Goal: Task Accomplishment & Management: Complete application form

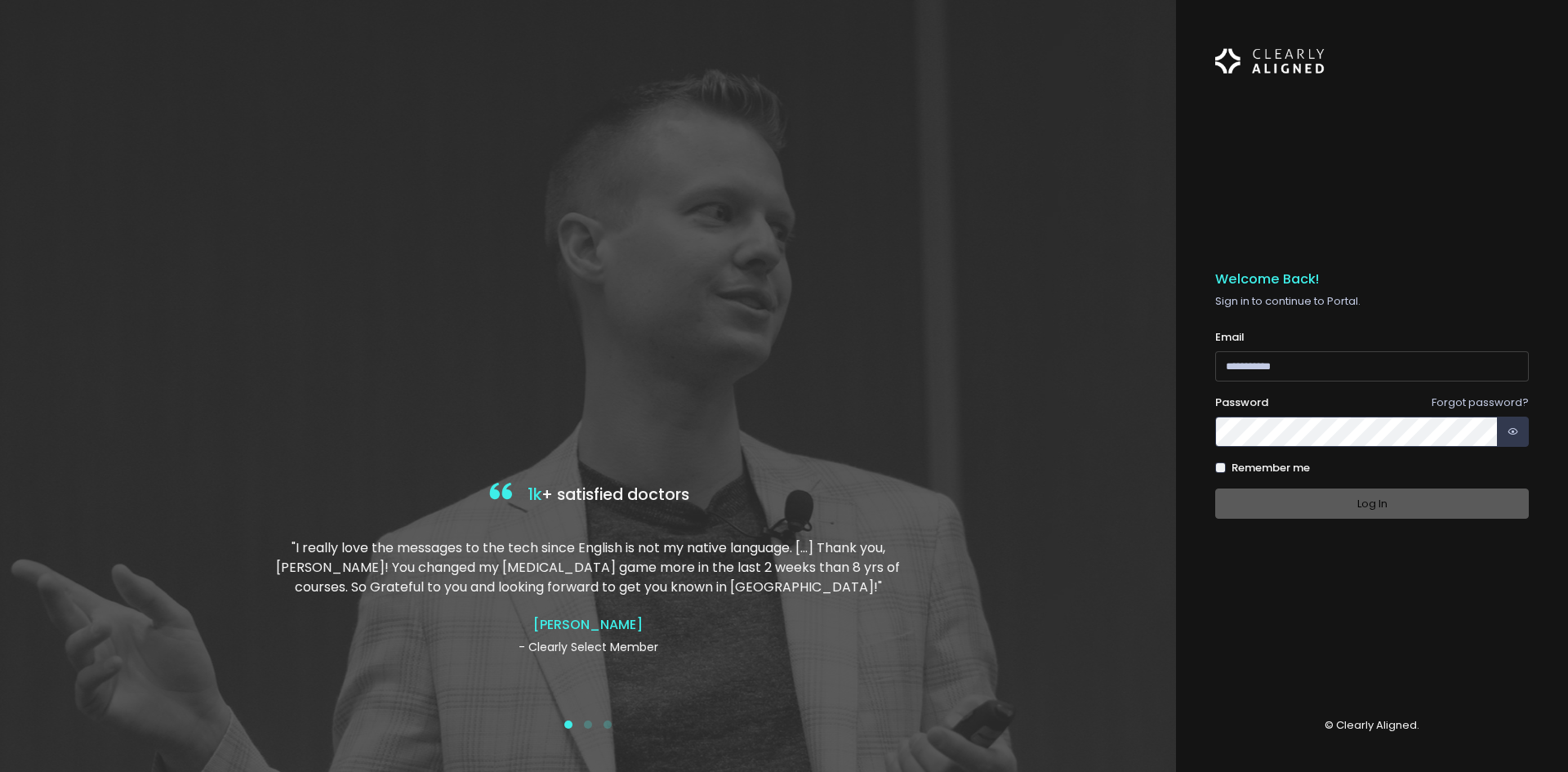
type input "**********"
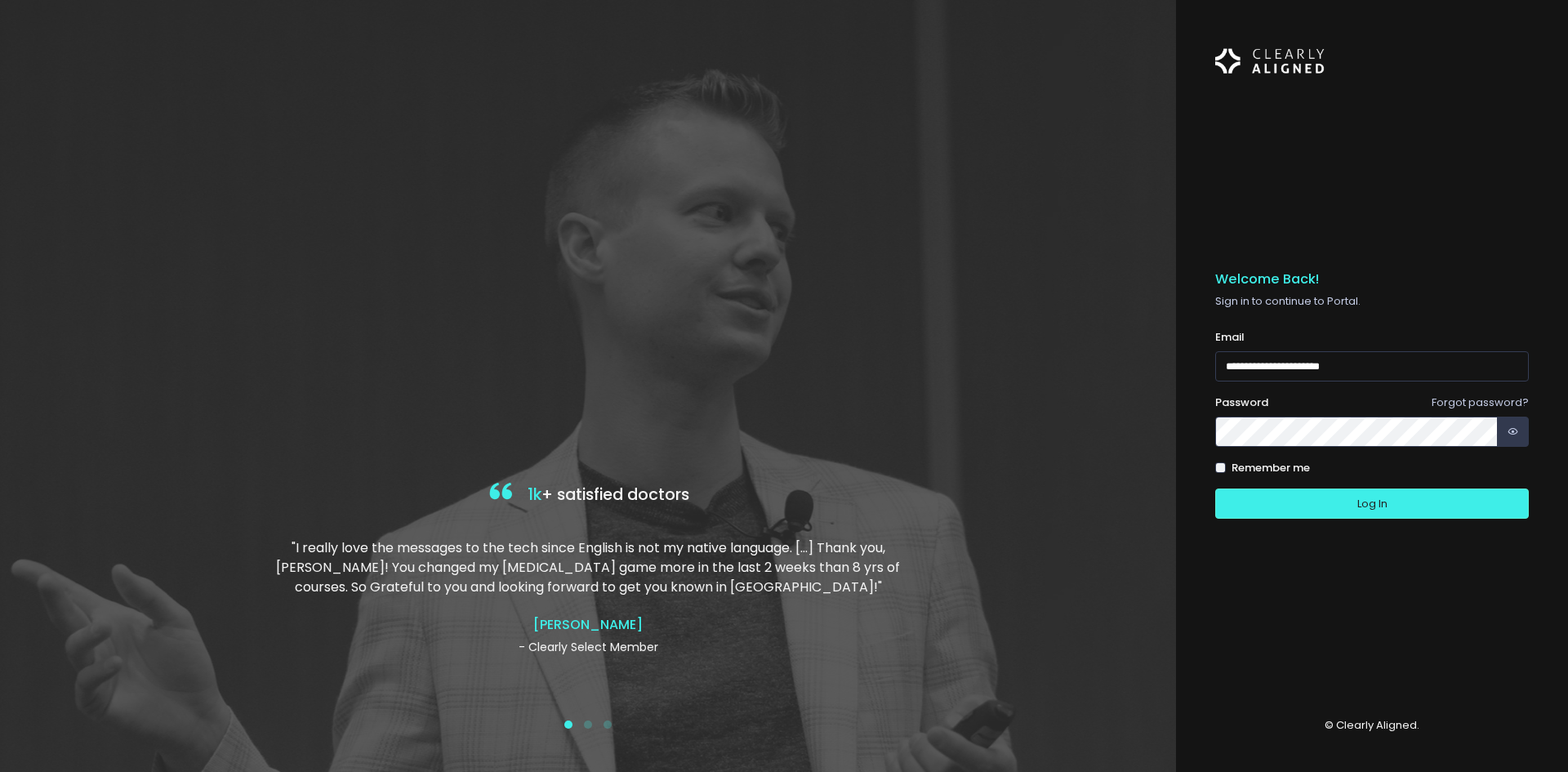
click at [1418, 507] on div "Log In" at bounding box center [1372, 503] width 314 height 30
click at [1327, 507] on button "Log In" at bounding box center [1372, 503] width 314 height 30
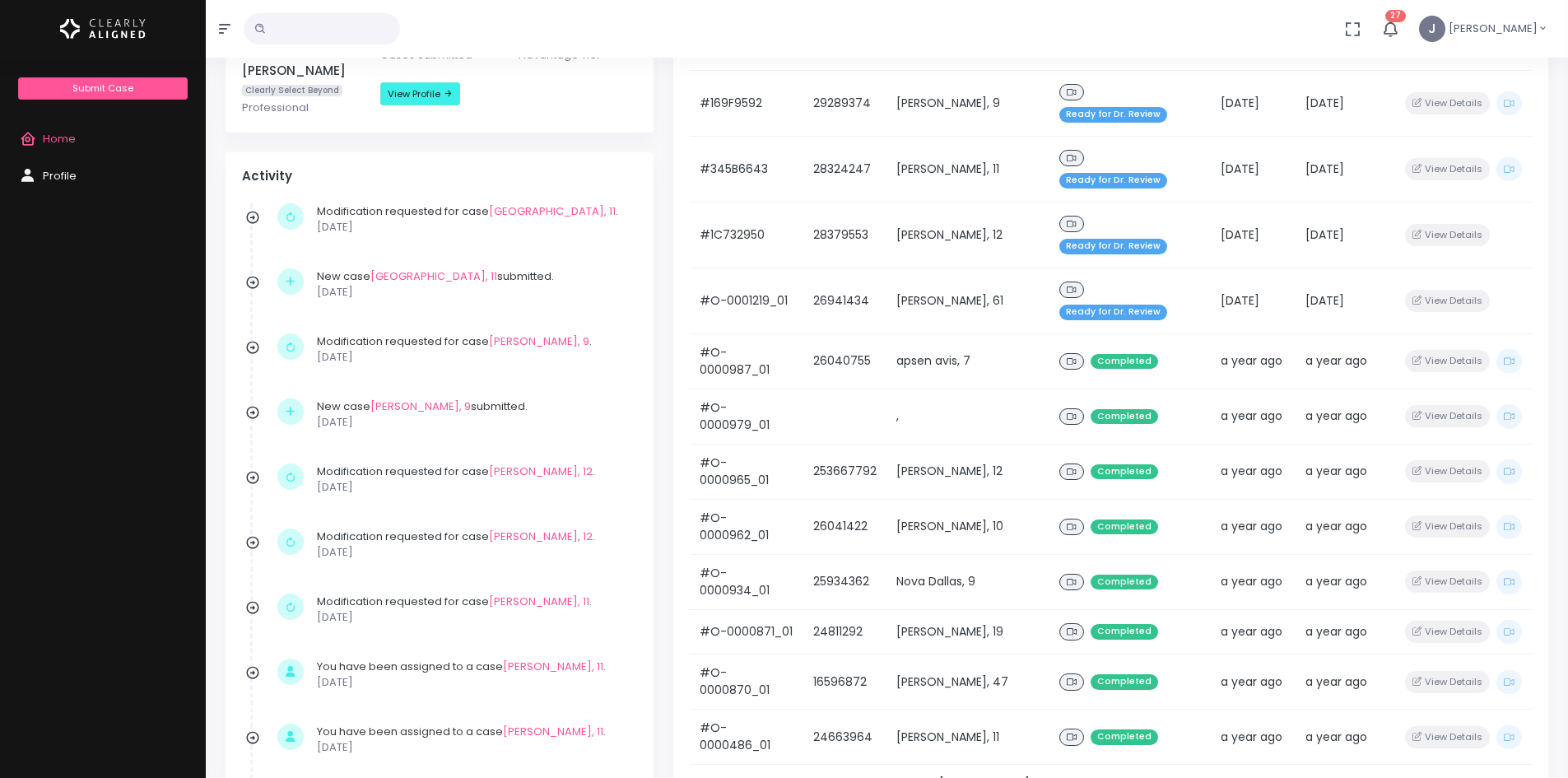
scroll to position [83, 0]
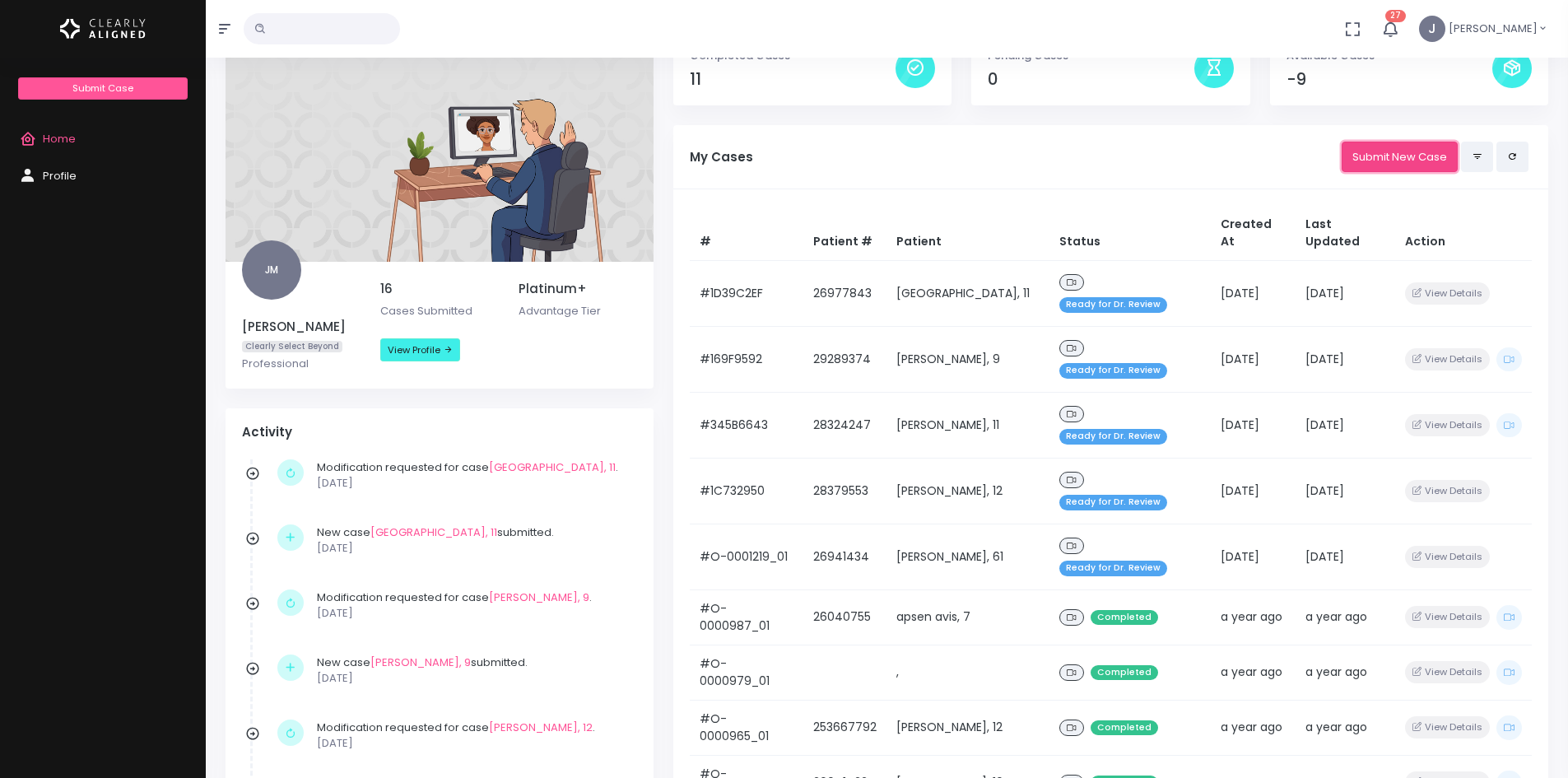
click at [1381, 158] on link "Submit New Case" at bounding box center [1399, 157] width 116 height 30
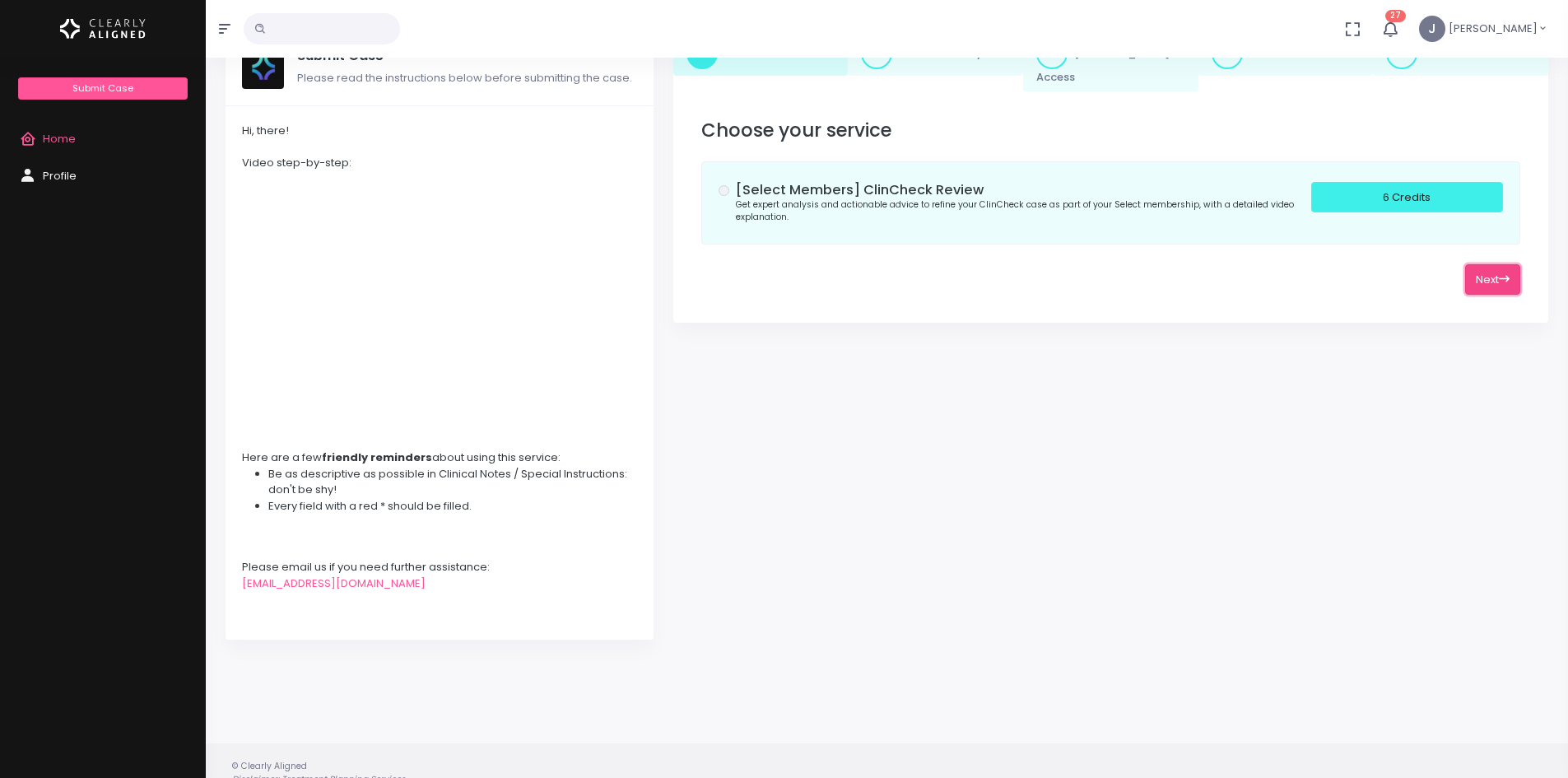
click at [1491, 268] on button "Next" at bounding box center [1492, 279] width 55 height 30
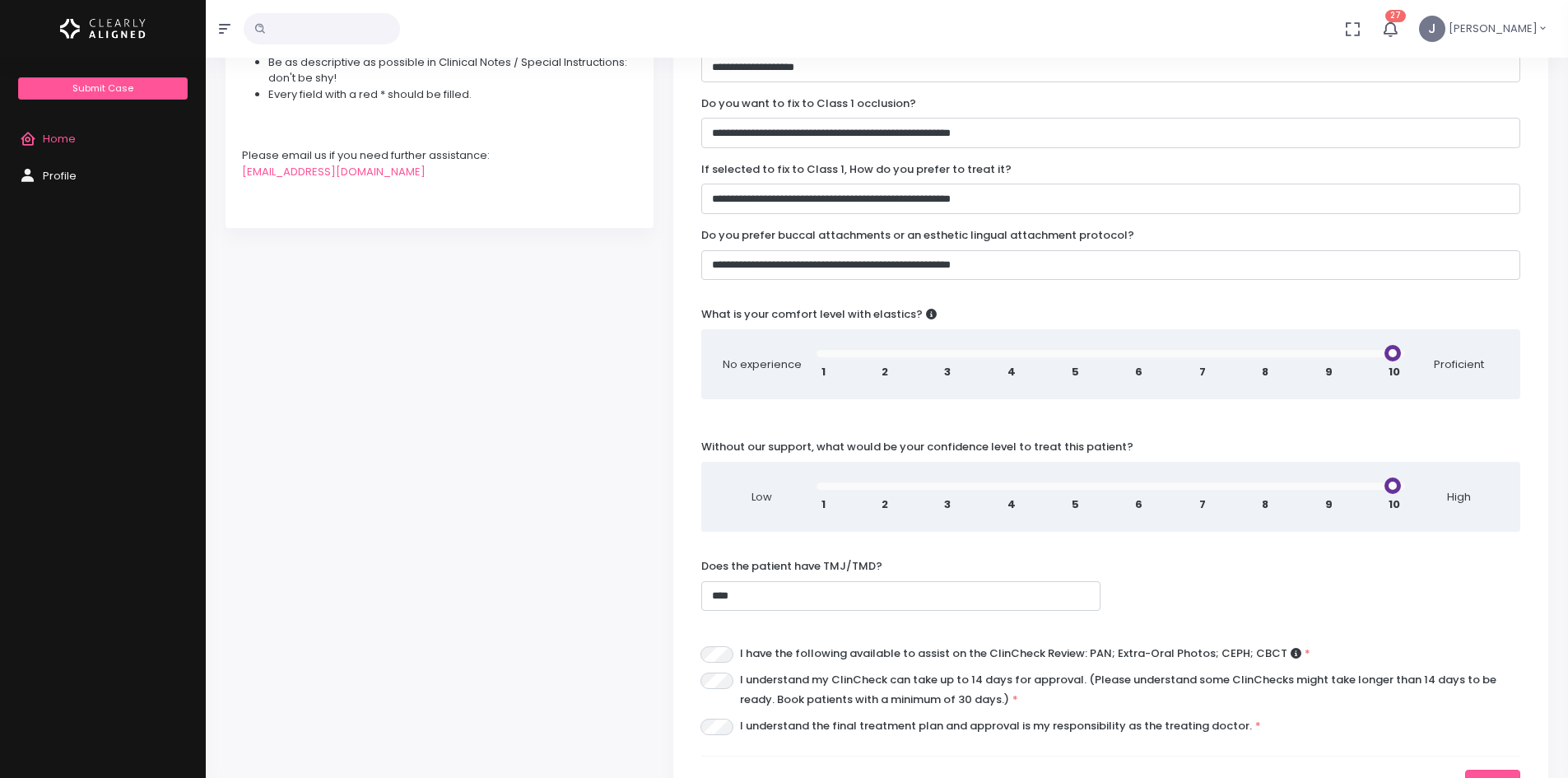
click at [729, 769] on button "Previous" at bounding box center [741, 784] width 78 height 30
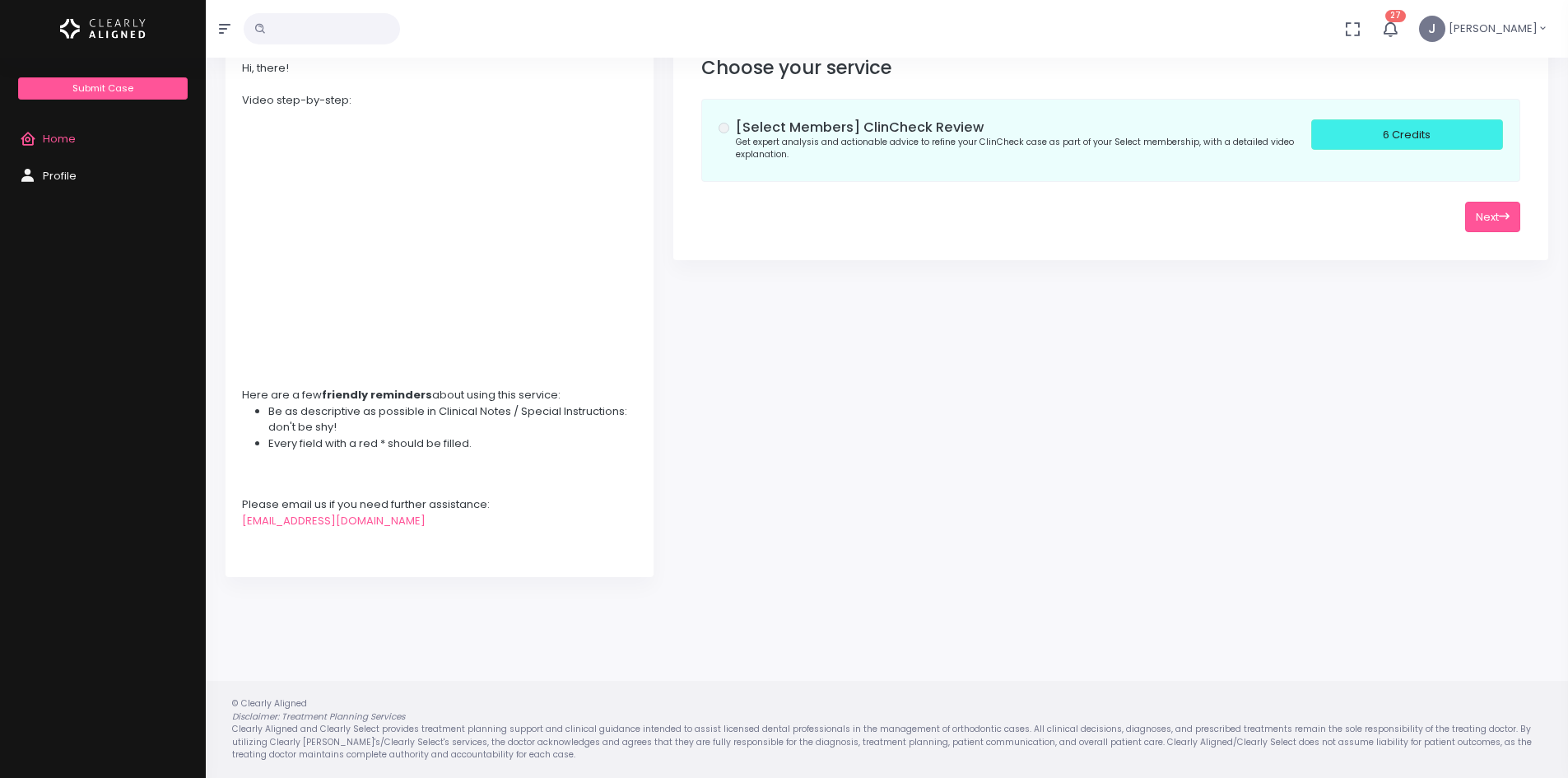
scroll to position [144, 0]
click at [729, 119] on div "[Select Members] ClinCheck Review Get expert analysis and actionable advice to …" at bounding box center [1110, 140] width 784 height 42
click at [1487, 202] on button "Next" at bounding box center [1492, 217] width 55 height 30
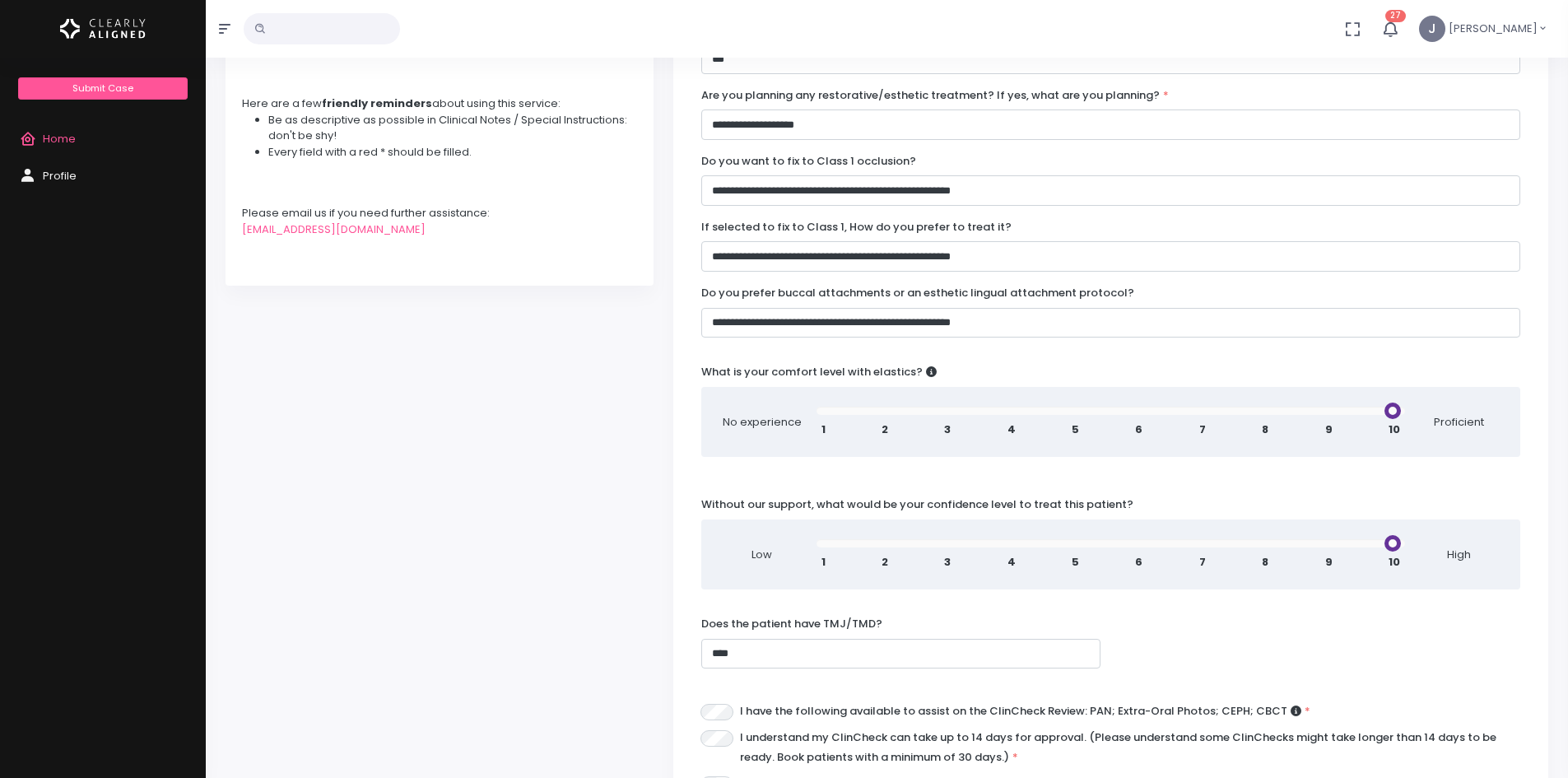
scroll to position [721, 0]
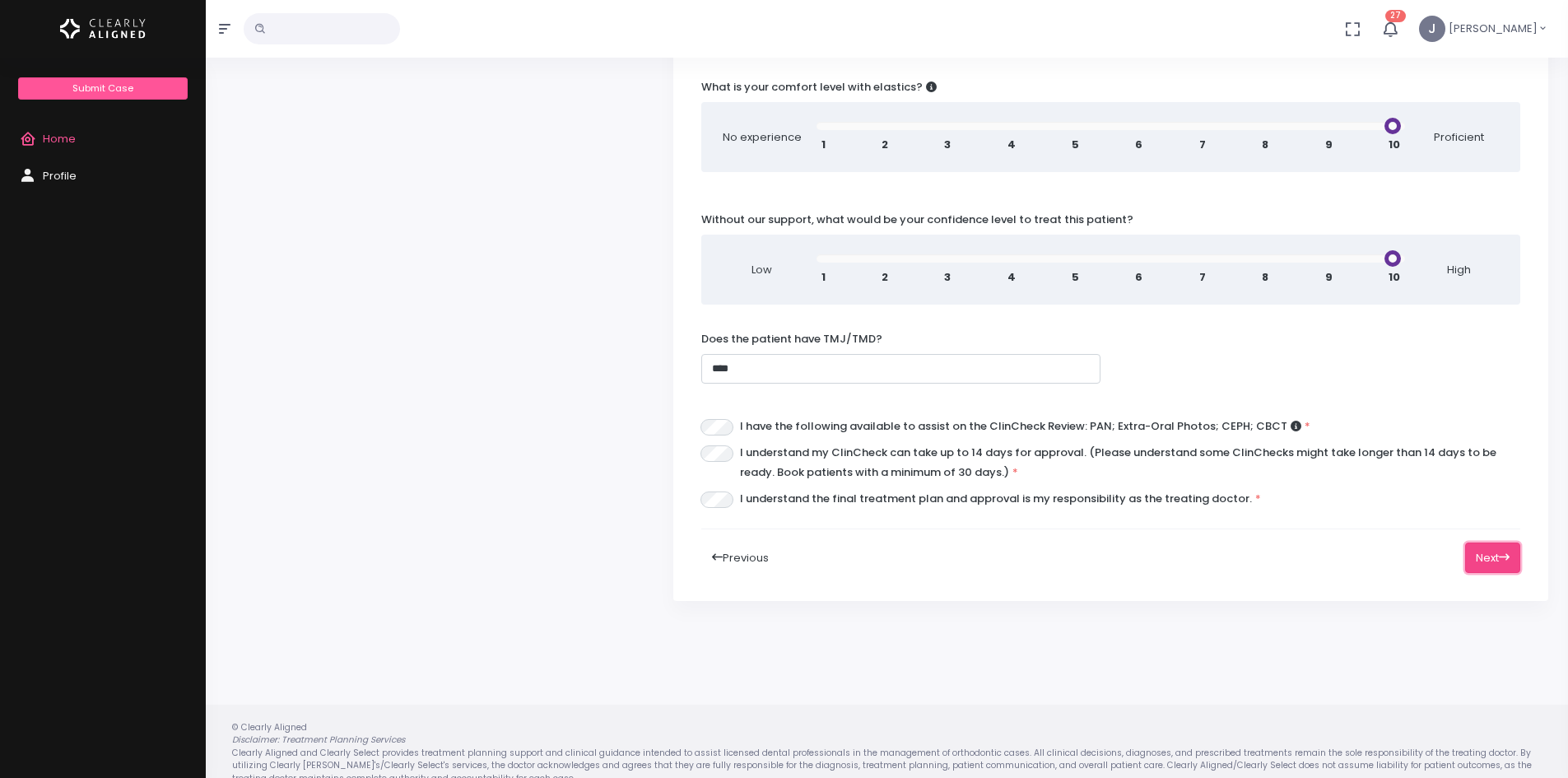
click at [1474, 542] on button "Next" at bounding box center [1492, 557] width 55 height 30
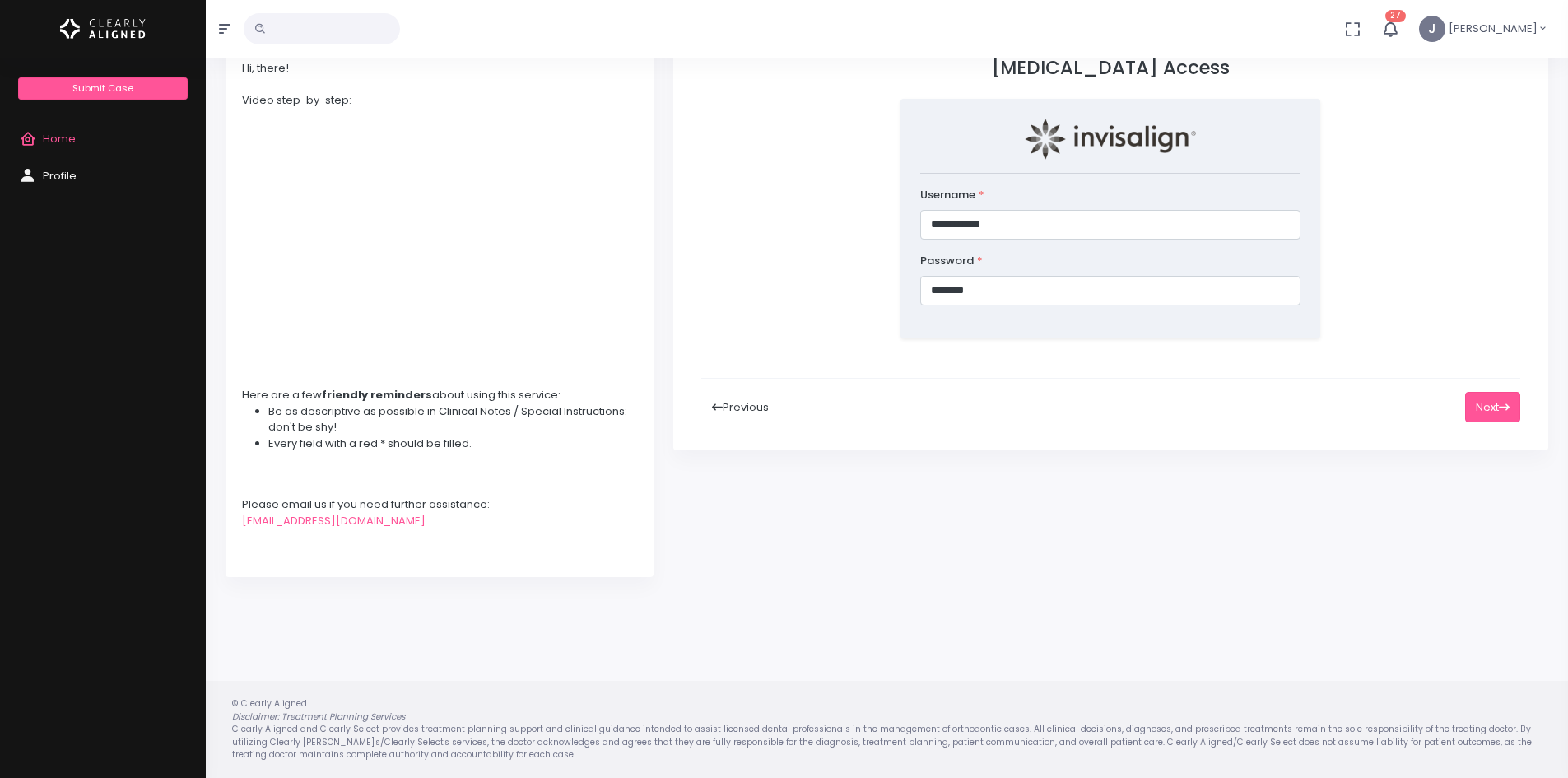
scroll to position [144, 0]
click at [1497, 399] on button "Next" at bounding box center [1492, 406] width 55 height 30
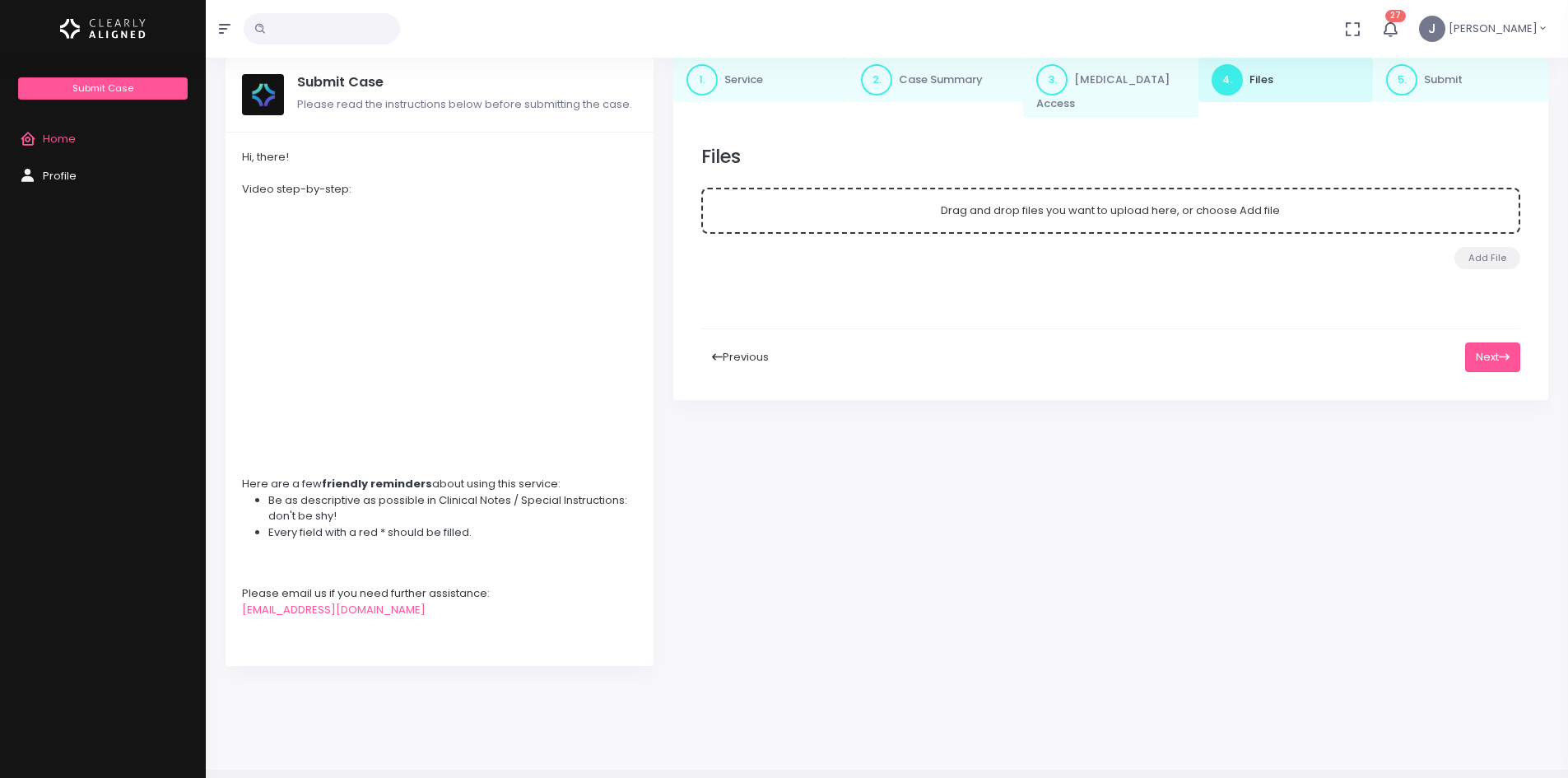
scroll to position [0, 0]
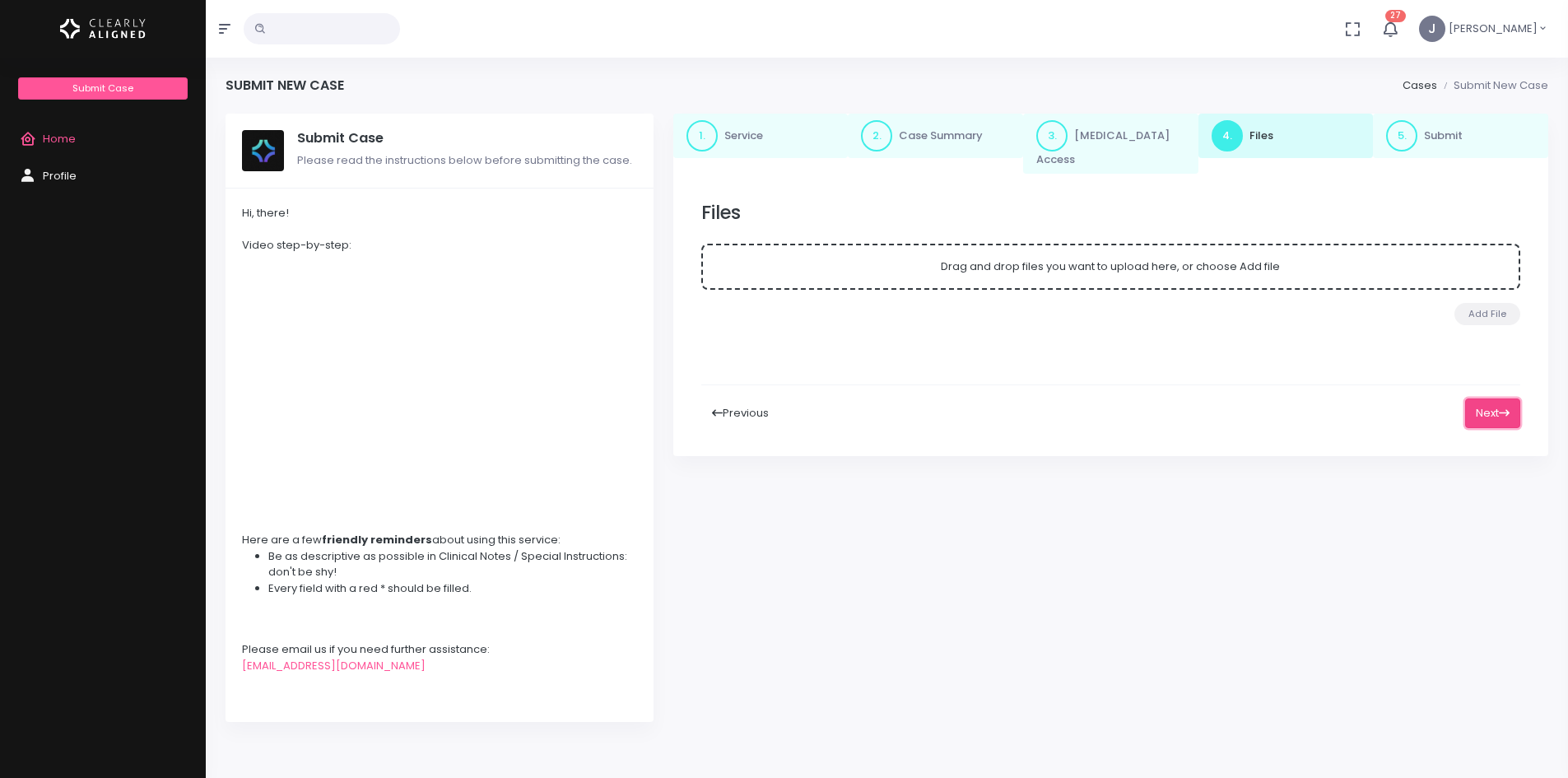
click at [1504, 407] on icon at bounding box center [1504, 412] width 10 height 10
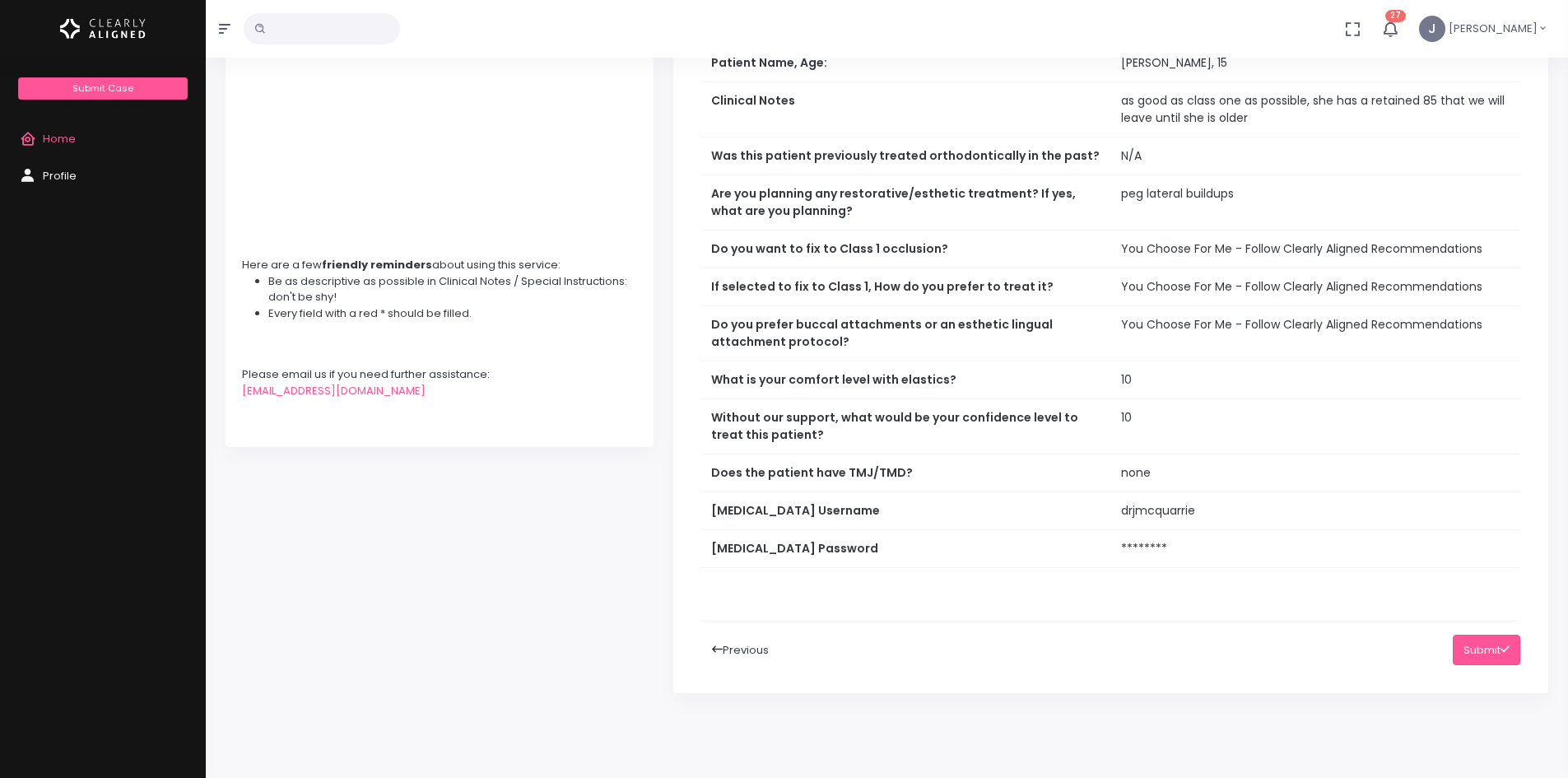
scroll to position [374, 0]
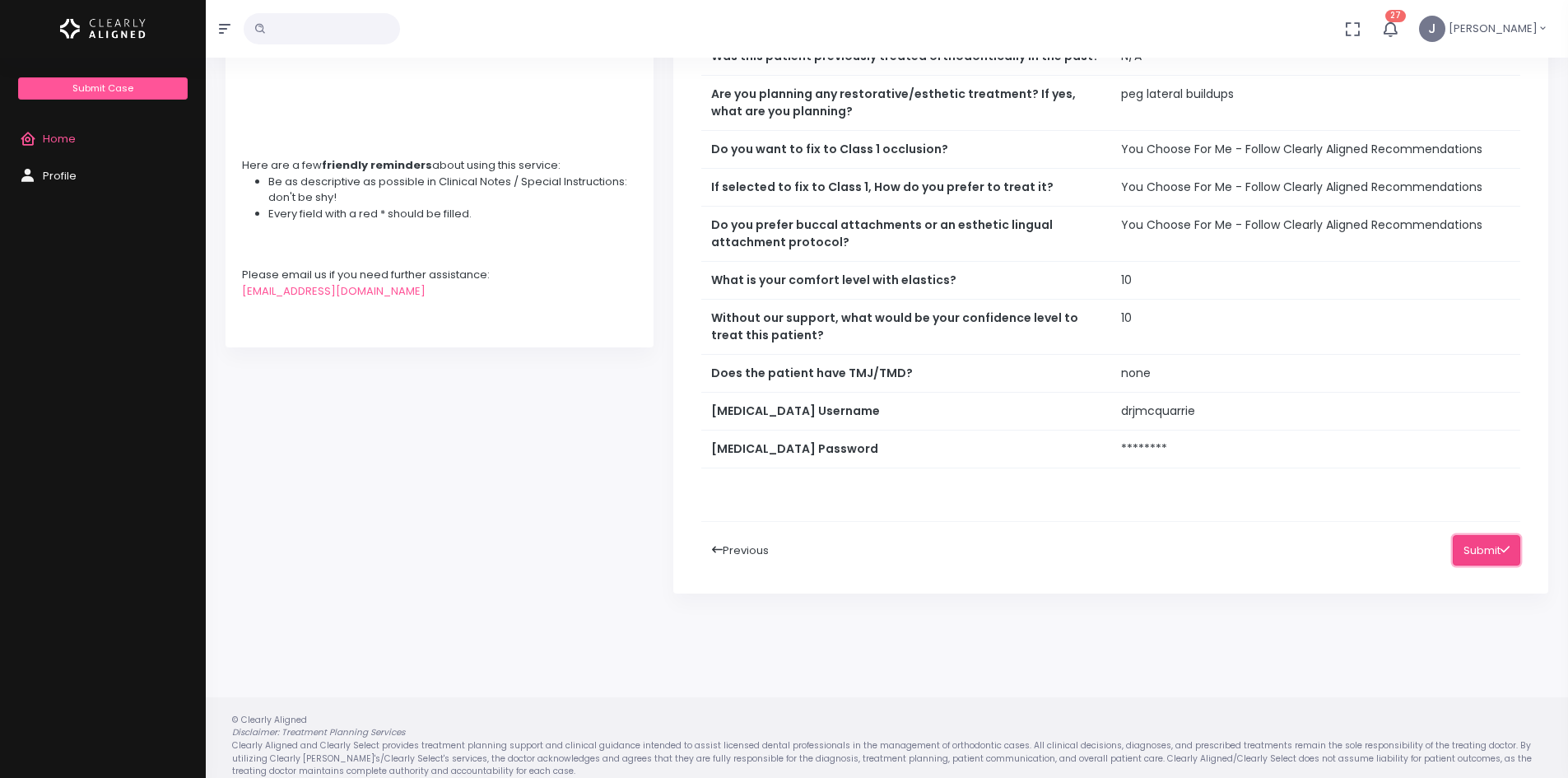
click at [1518, 535] on button "Submit" at bounding box center [1487, 550] width 68 height 30
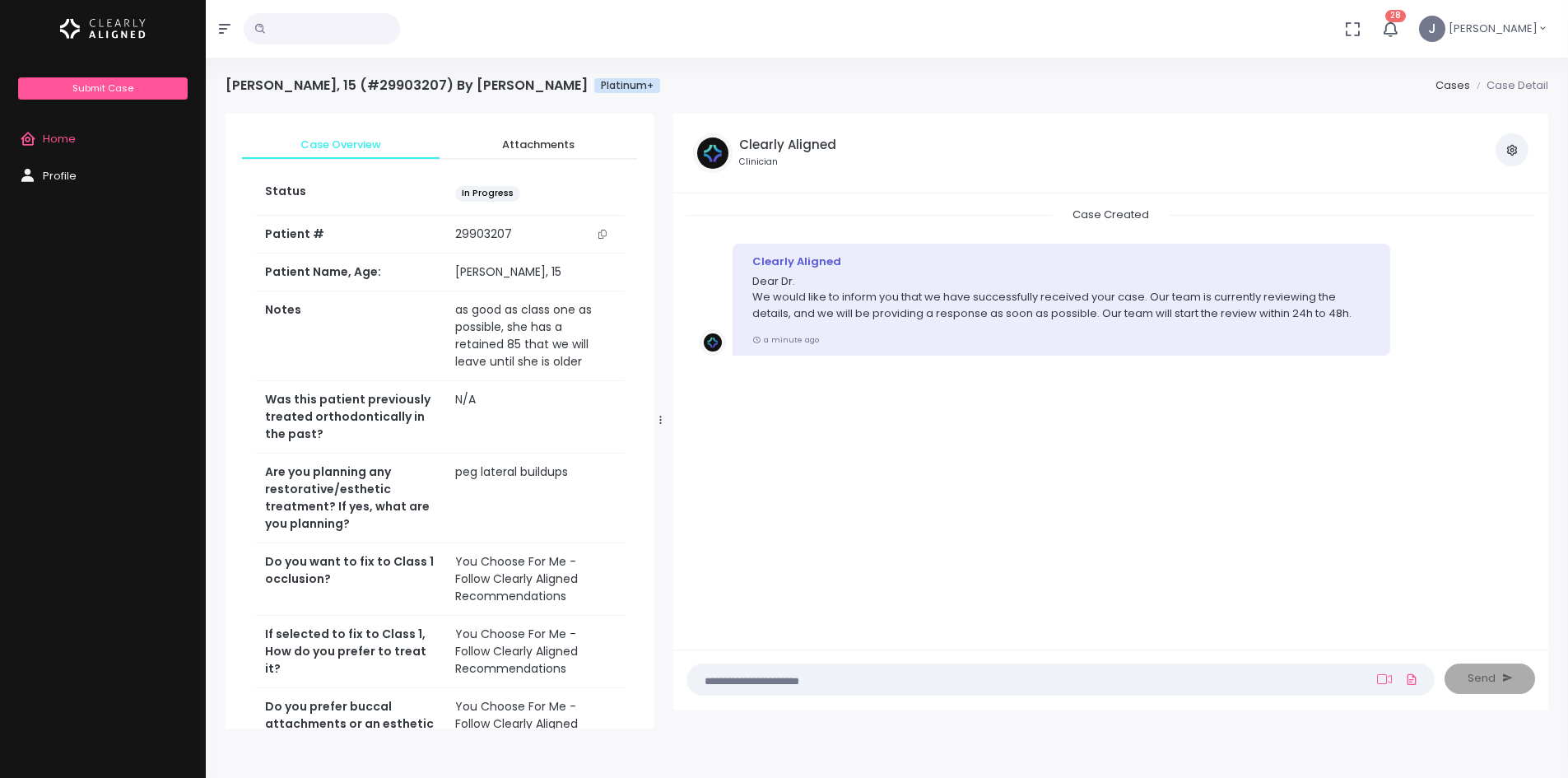
drag, startPoint x: 51, startPoint y: 140, endPoint x: 156, endPoint y: 139, distance: 105.0
click at [51, 140] on span "Home" at bounding box center [59, 138] width 33 height 16
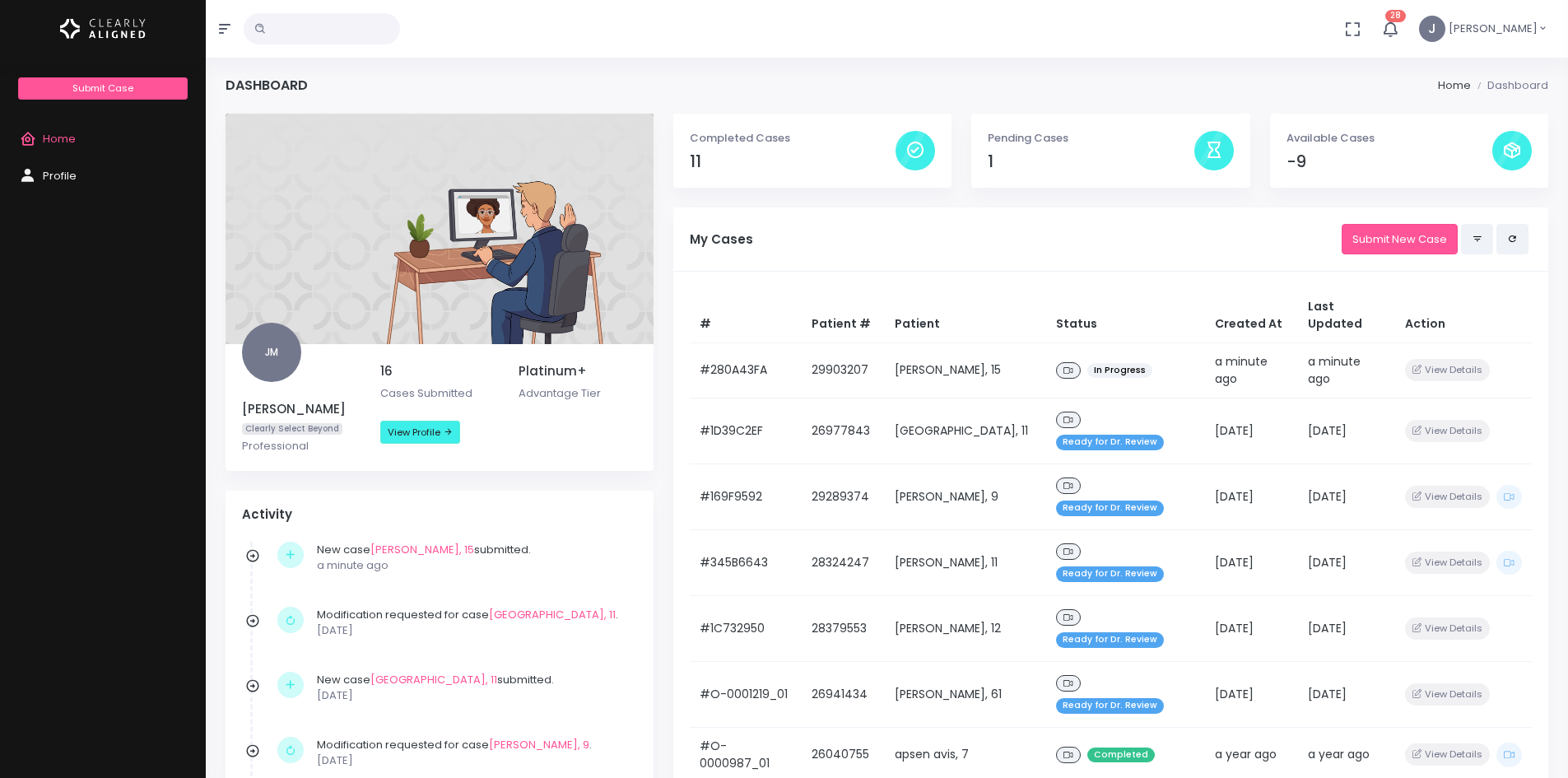
click at [1455, 144] on p "Available Cases" at bounding box center [1390, 137] width 205 height 17
click at [1522, 153] on div at bounding box center [1511, 150] width 39 height 39
click at [1383, 228] on link "Submit New Case" at bounding box center [1399, 238] width 116 height 30
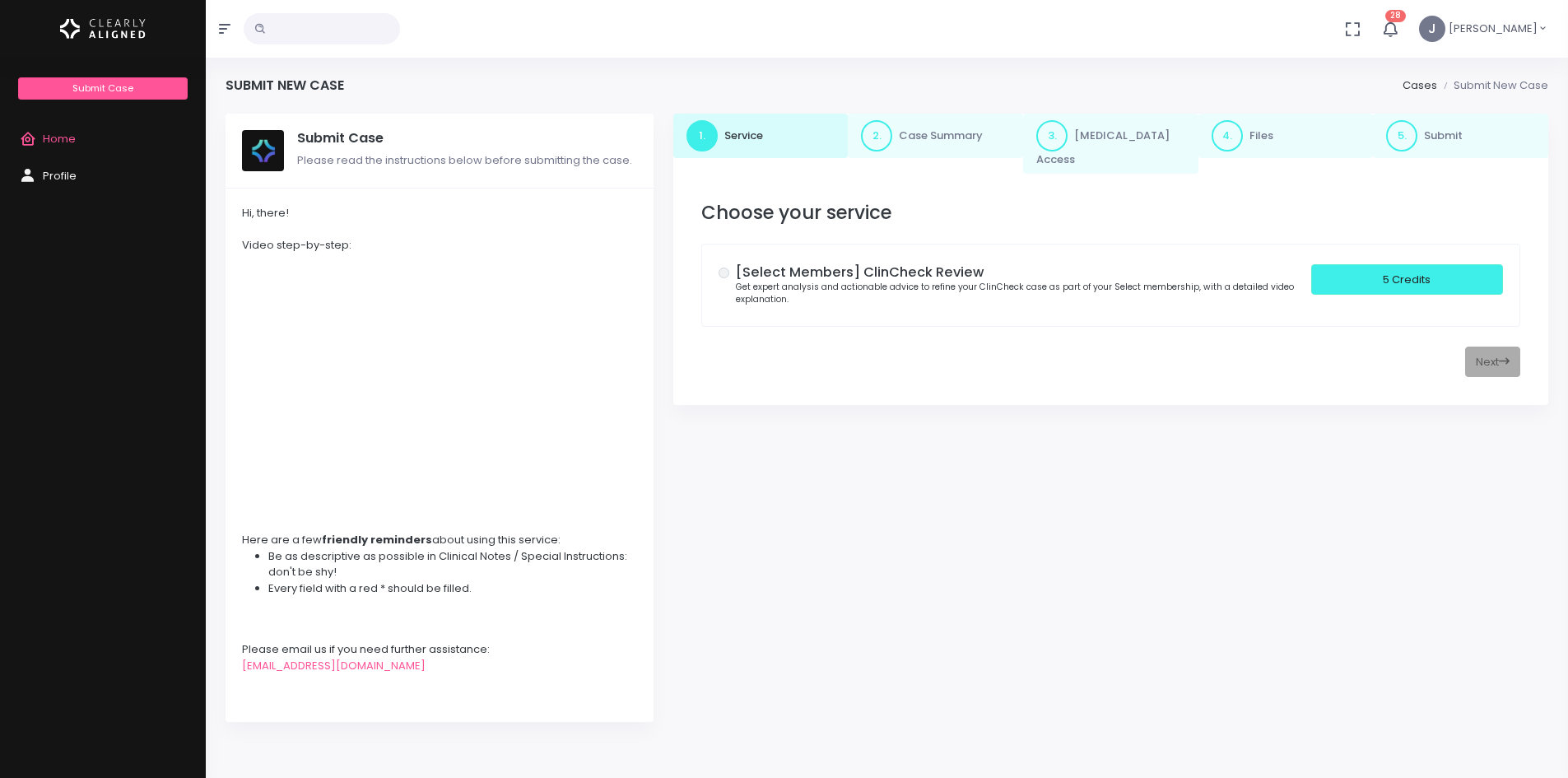
click at [730, 265] on div "[Select Members] ClinCheck Review Get expert analysis and actionable advice to …" at bounding box center [1110, 285] width 784 height 42
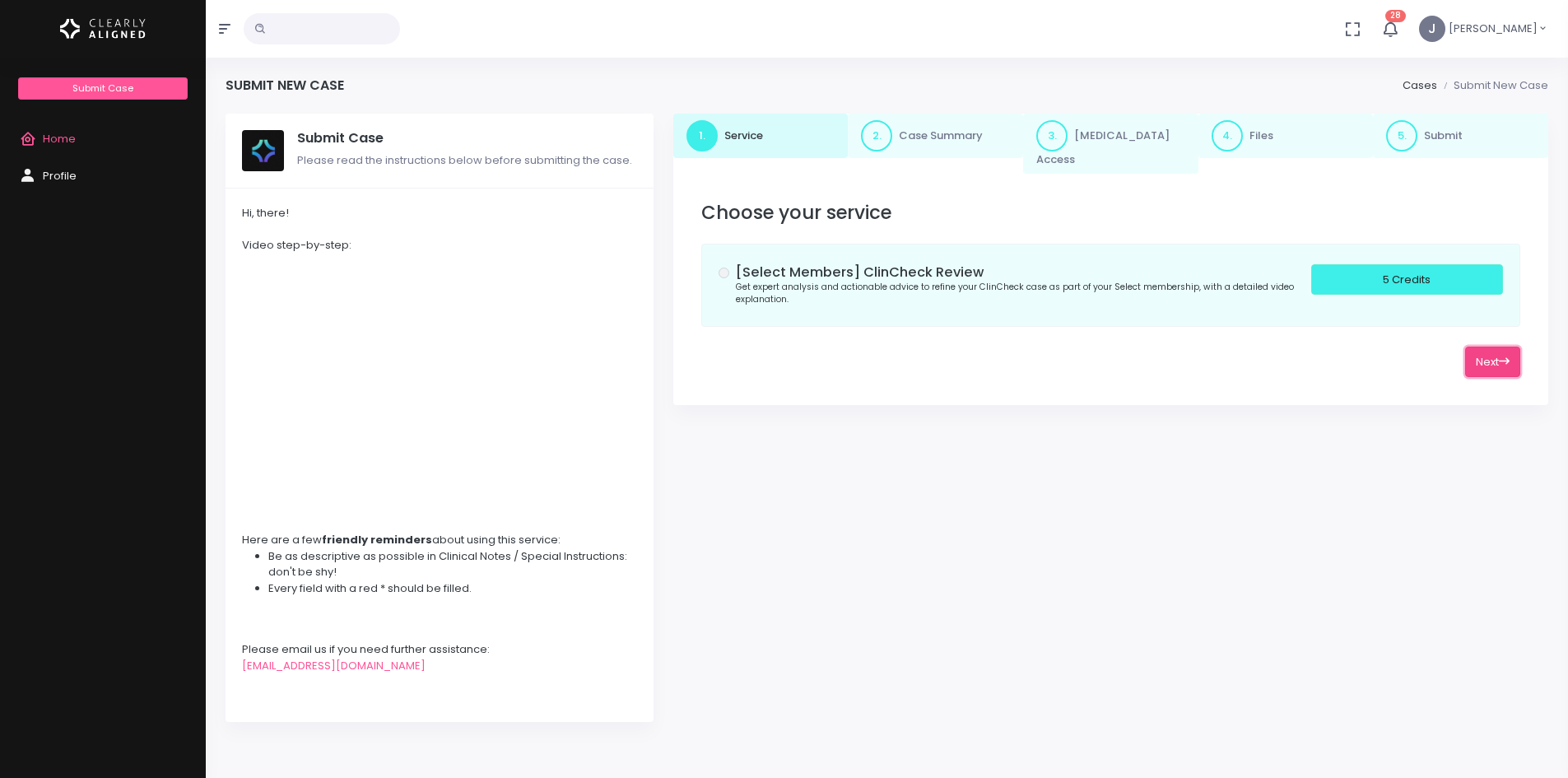
click at [1492, 346] on button "Next" at bounding box center [1492, 361] width 55 height 30
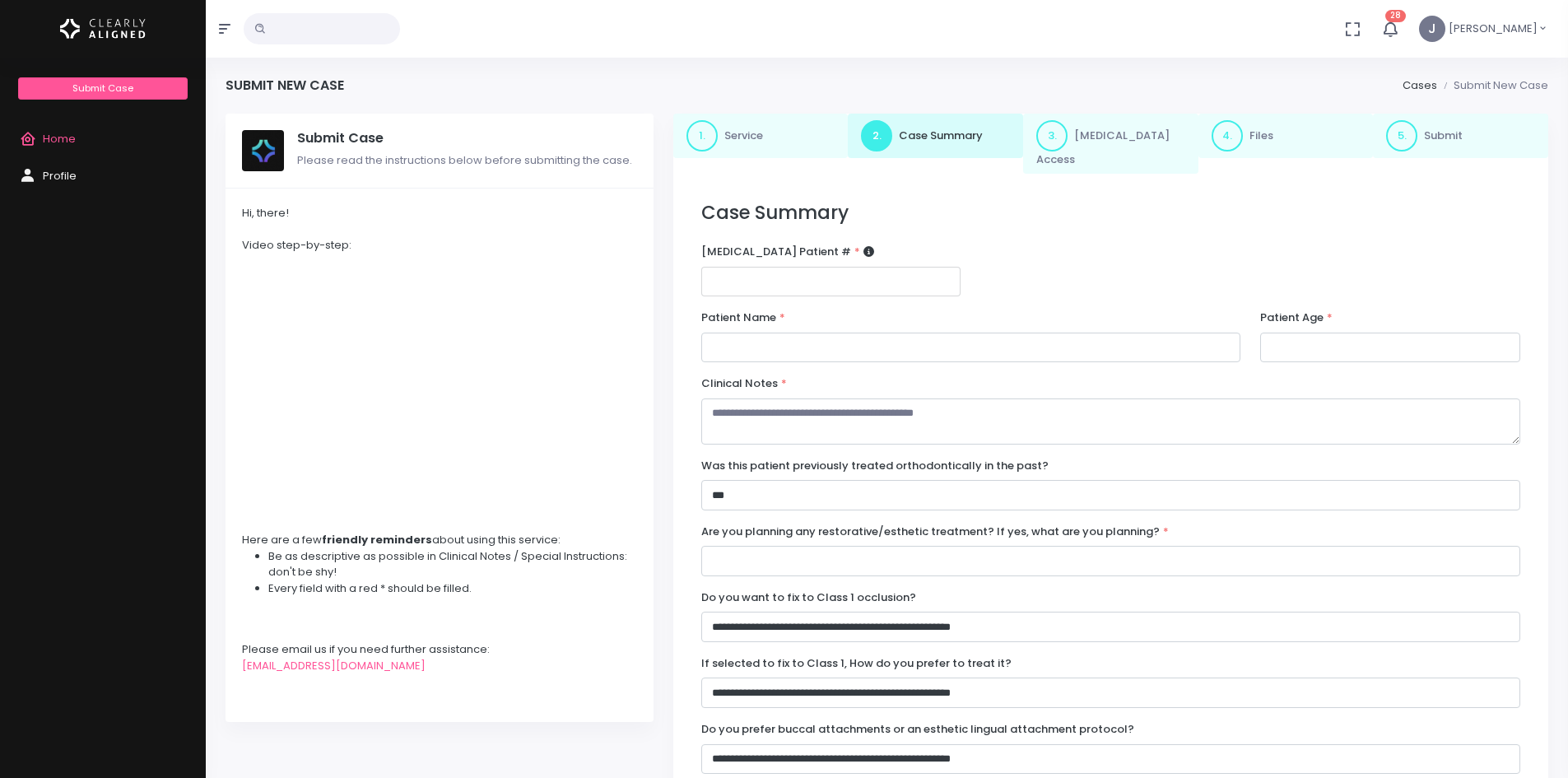
click at [760, 266] on input "number" at bounding box center [831, 281] width 260 height 30
click at [749, 268] on input "********" at bounding box center [831, 281] width 260 height 30
type input "********"
